Goal: Task Accomplishment & Management: Complete application form

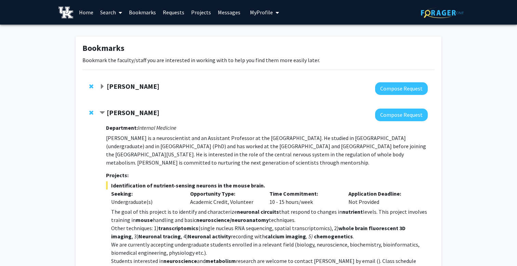
scroll to position [97, 0]
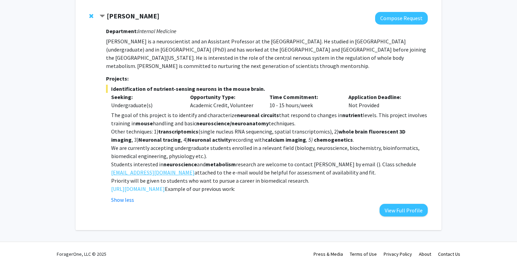
click at [144, 173] on link "ioannispapazoglou@uky.edu" at bounding box center [152, 173] width 83 height 8
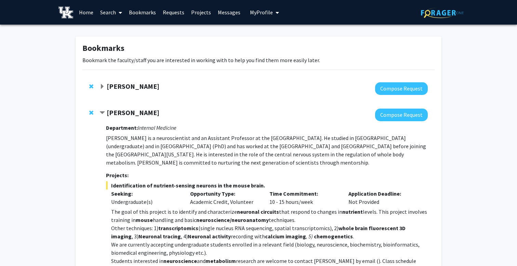
scroll to position [0, 0]
click at [143, 13] on link "Bookmarks" at bounding box center [143, 12] width 34 height 24
click at [139, 11] on link "Bookmarks" at bounding box center [143, 12] width 34 height 24
click at [321, 37] on div "Bookmarks Bookmark the faculty/staff you are interested in working with to help…" at bounding box center [258, 184] width 517 height 318
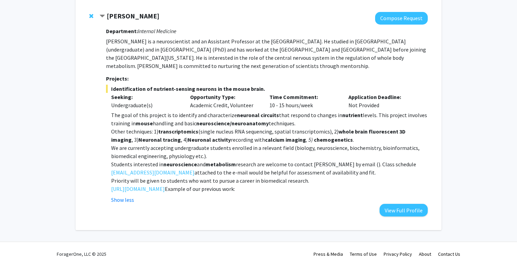
scroll to position [97, 0]
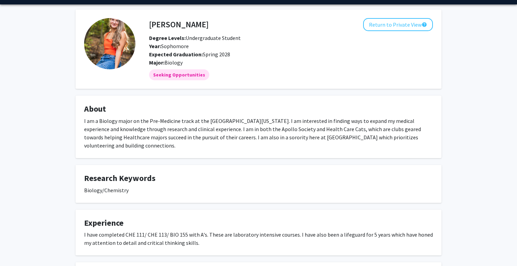
scroll to position [19, 0]
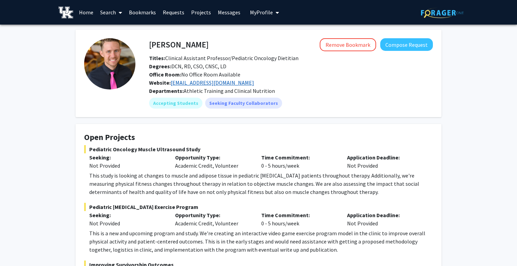
click at [202, 83] on link "cjhawe2@uky.edu" at bounding box center [212, 82] width 83 height 7
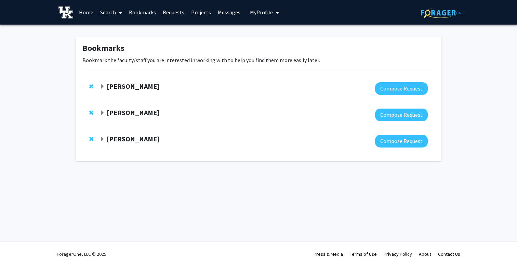
click at [101, 140] on span "Expand Corey Hawes Bookmark" at bounding box center [102, 139] width 5 height 5
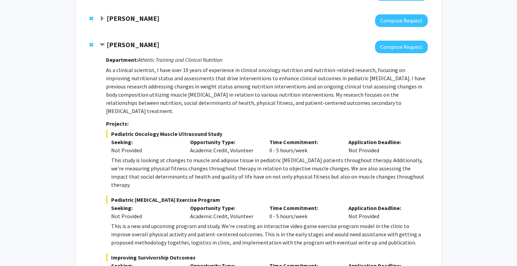
scroll to position [94, 0]
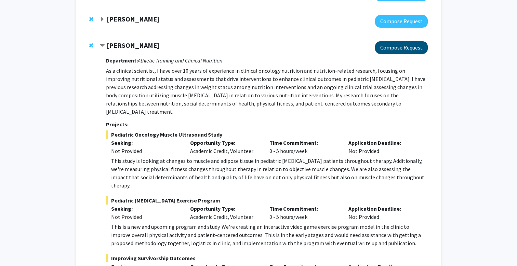
click at [393, 50] on button "Compose Request" at bounding box center [401, 47] width 53 height 13
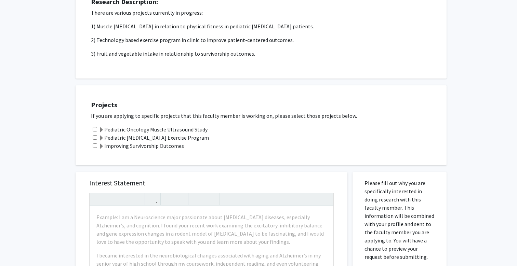
scroll to position [133, 0]
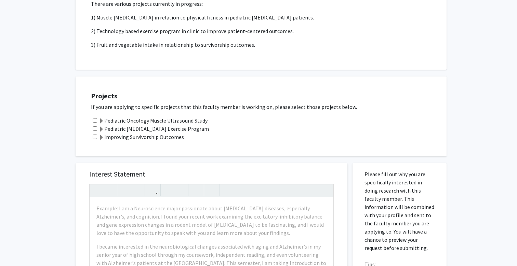
click at [185, 122] on label "Pediatric Oncology Muscle Ultrasound Study" at bounding box center [153, 121] width 109 height 8
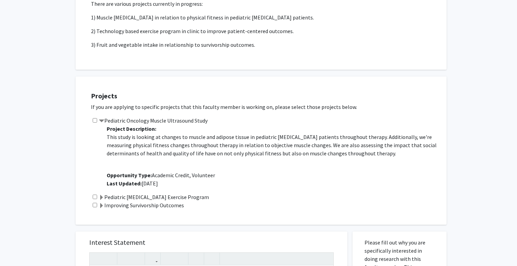
click at [95, 121] on input "checkbox" at bounding box center [95, 120] width 4 height 4
checkbox input "true"
click at [102, 121] on span at bounding box center [101, 121] width 5 height 5
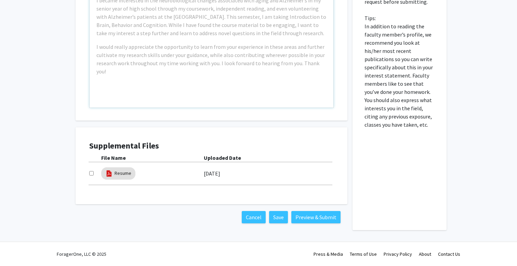
scroll to position [380, 0]
click at [91, 174] on input "checkbox" at bounding box center [91, 173] width 4 height 4
checkbox input "true"
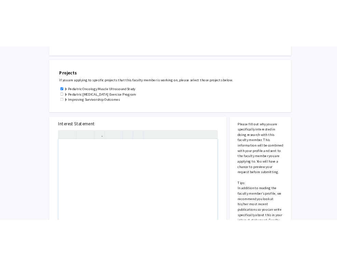
scroll to position [167, 0]
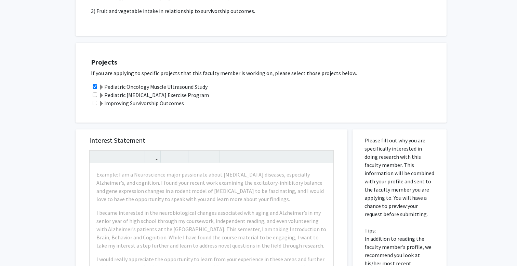
click at [99, 88] on span at bounding box center [101, 87] width 5 height 5
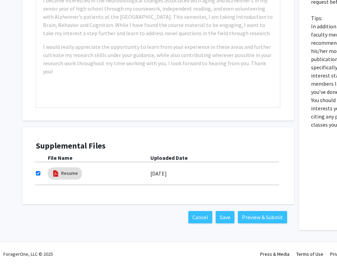
scroll to position [448, 0]
click at [224, 220] on button "Save" at bounding box center [225, 217] width 19 height 12
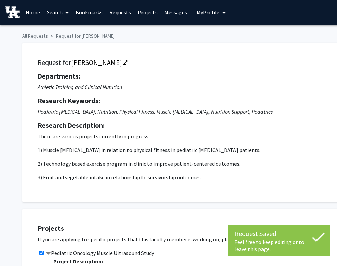
scroll to position [0, 0]
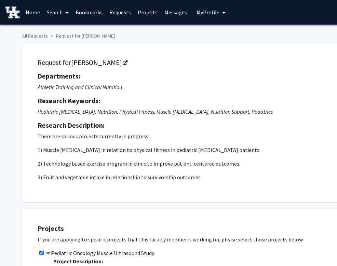
click at [88, 13] on link "Bookmarks" at bounding box center [89, 12] width 34 height 24
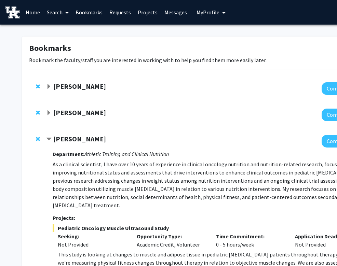
click at [48, 88] on span "Expand Thomas Kampourakis Bookmark" at bounding box center [48, 86] width 5 height 5
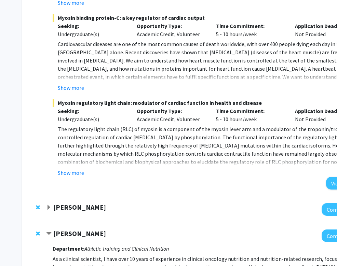
scroll to position [218, 0]
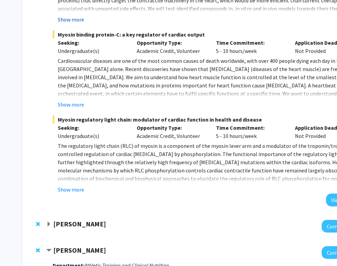
click at [79, 22] on button "Show more" at bounding box center [71, 19] width 26 height 8
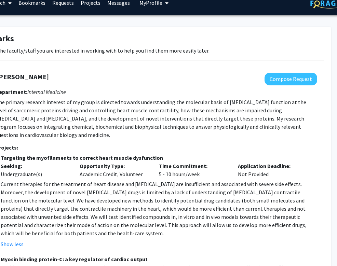
scroll to position [10, 60]
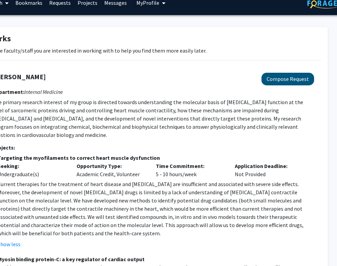
click at [269, 84] on button "Compose Request" at bounding box center [288, 79] width 53 height 13
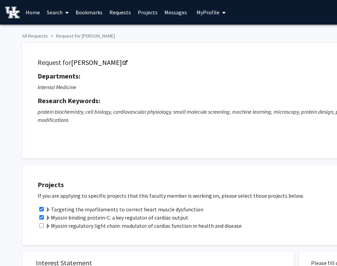
checkbox input "true"
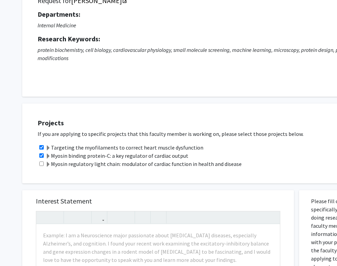
scroll to position [65, 0]
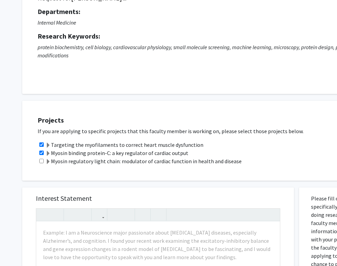
click at [48, 146] on span at bounding box center [47, 145] width 5 height 5
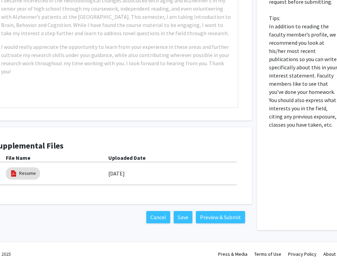
scroll to position [405, 42]
click at [157, 218] on button "Cancel" at bounding box center [158, 217] width 24 height 12
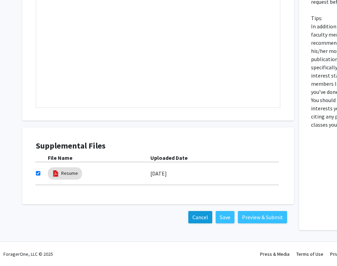
scroll to position [405, 0]
click at [194, 218] on button "Cancel" at bounding box center [200, 217] width 24 height 12
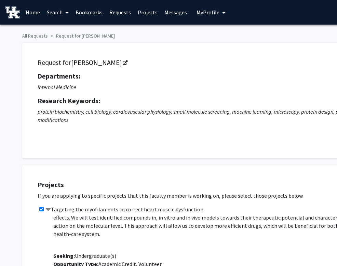
scroll to position [0, 0]
click at [117, 13] on link "Requests" at bounding box center [120, 12] width 28 height 24
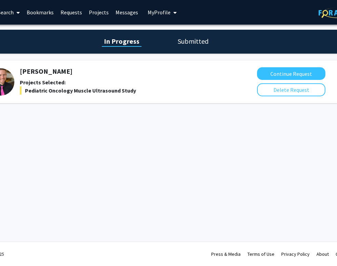
scroll to position [0, 49]
click at [192, 46] on h1 "Submitted" at bounding box center [193, 42] width 35 height 10
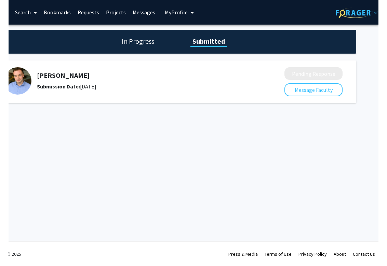
scroll to position [0, 23]
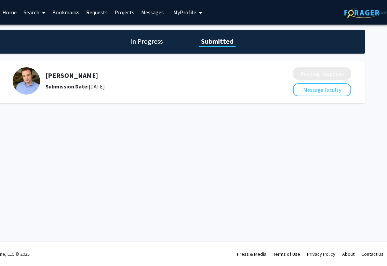
click at [364, 124] on html "Skip navigation Home Search Bookmarks Requests Projects Messages My Profile Hai…" at bounding box center [170, 133] width 387 height 266
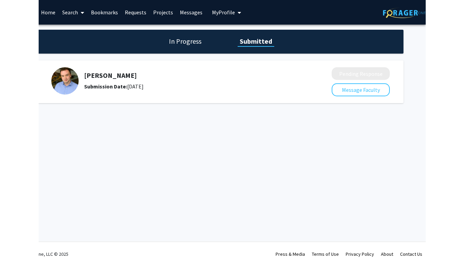
scroll to position [0, 0]
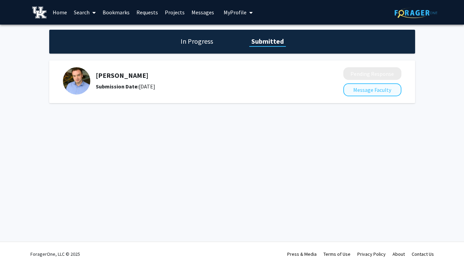
click at [369, 89] on button "Message Faculty" at bounding box center [372, 89] width 58 height 13
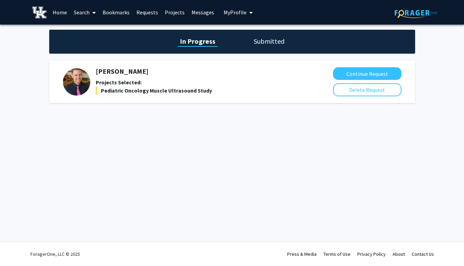
click at [263, 40] on h1 "Submitted" at bounding box center [269, 42] width 35 height 10
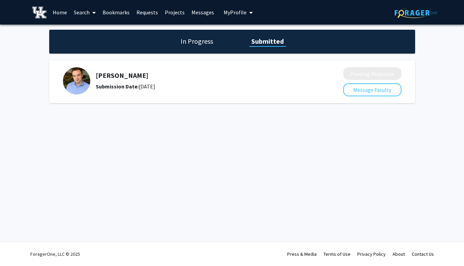
click at [197, 11] on link "Messages" at bounding box center [202, 12] width 29 height 24
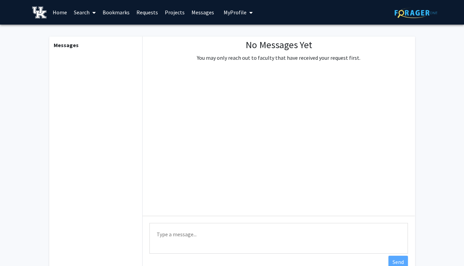
click at [177, 12] on link "Projects" at bounding box center [174, 12] width 27 height 24
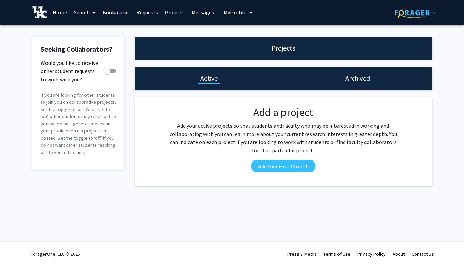
click at [118, 14] on link "Bookmarks" at bounding box center [116, 12] width 34 height 24
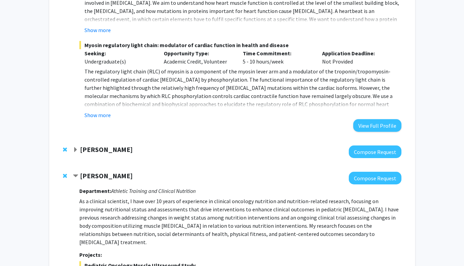
scroll to position [298, 0]
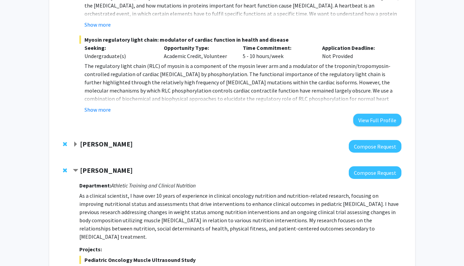
click at [77, 143] on span "Expand Ioannis Papazoglou Bookmark" at bounding box center [75, 144] width 5 height 5
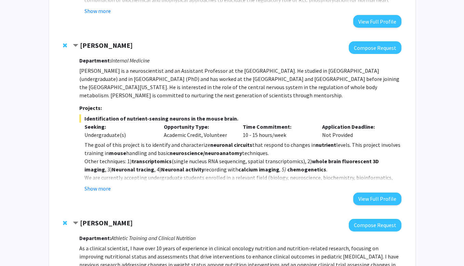
scroll to position [397, 0]
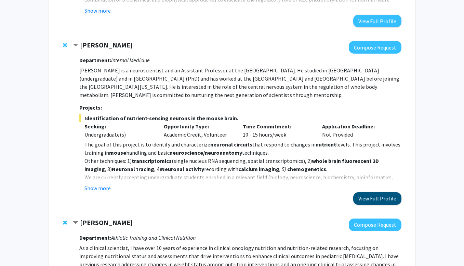
click at [381, 199] on button "View Full Profile" at bounding box center [377, 199] width 48 height 13
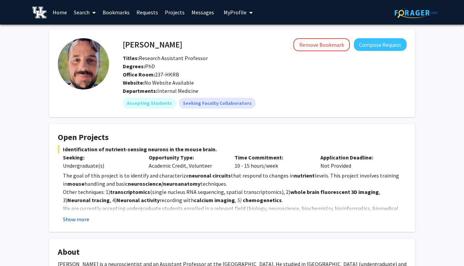
click at [78, 220] on button "Show more" at bounding box center [76, 219] width 26 height 8
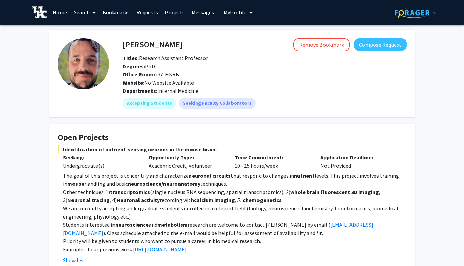
click at [118, 11] on link "Bookmarks" at bounding box center [116, 12] width 34 height 24
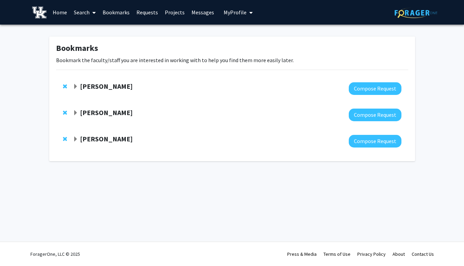
click at [75, 113] on span "Expand Ioannis Papazoglou Bookmark" at bounding box center [75, 112] width 5 height 5
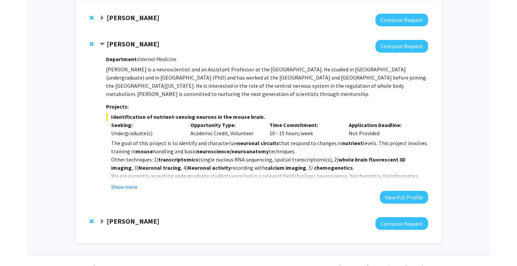
scroll to position [70, 0]
